Goal: Find contact information: Find contact information

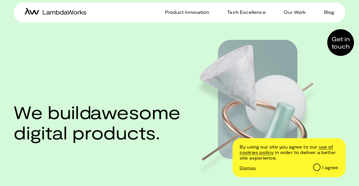
scroll to position [1096, 0]
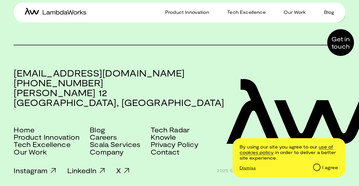
click at [151, 148] on link "Contact" at bounding box center [165, 151] width 29 height 7
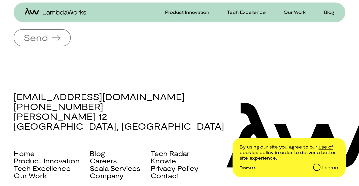
scroll to position [384, 0]
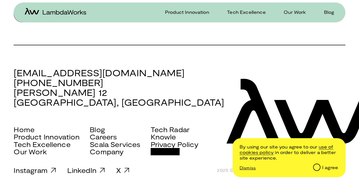
click at [170, 153] on link "Contact" at bounding box center [165, 151] width 29 height 7
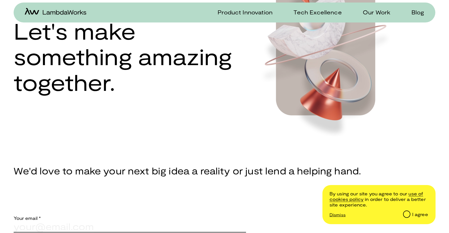
scroll to position [105, 0]
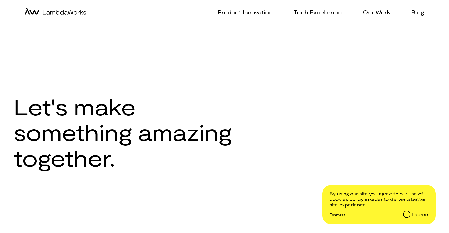
scroll to position [105, 0]
